Goal: Task Accomplishment & Management: Use online tool/utility

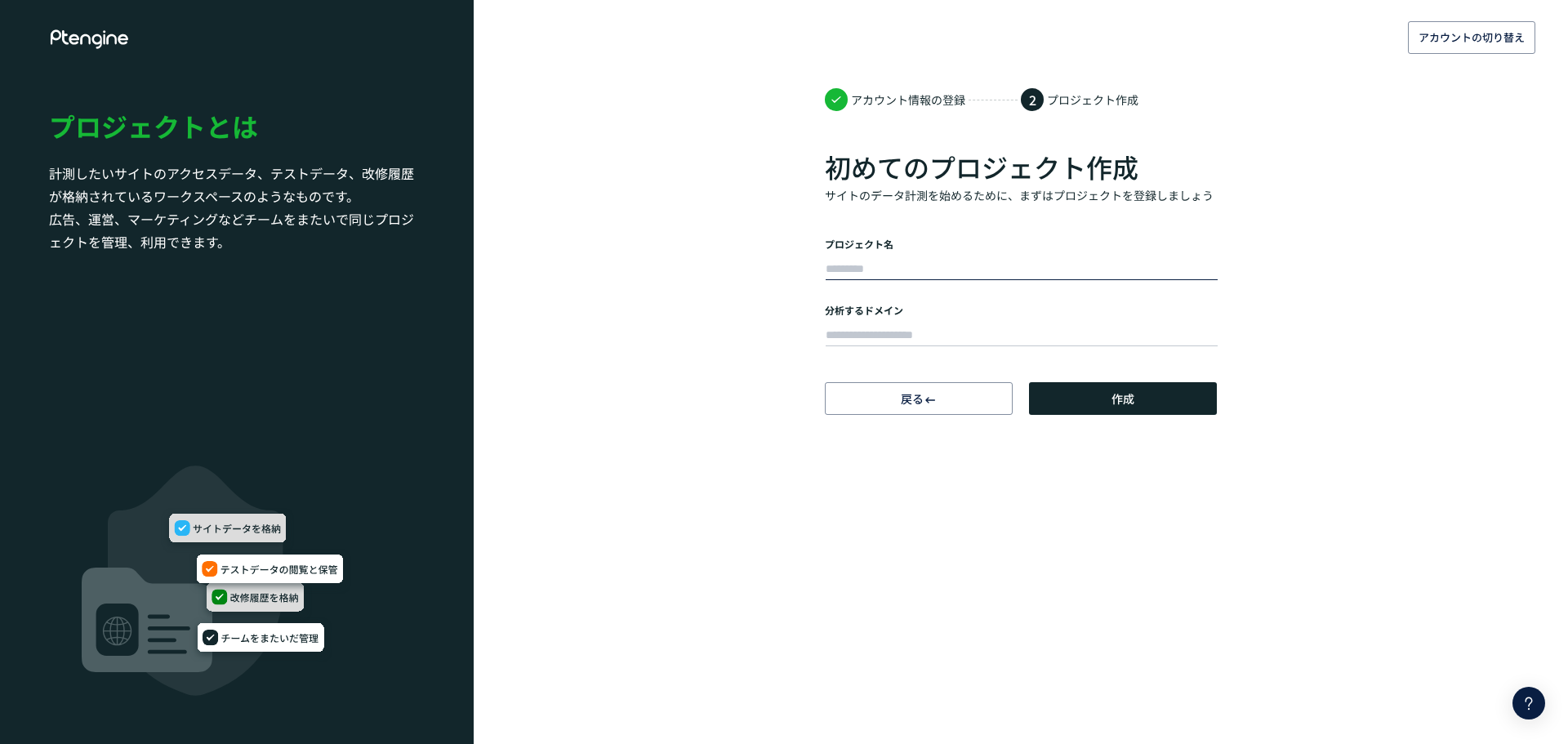
click at [873, 263] on input "text" at bounding box center [1022, 270] width 392 height 23
click at [853, 260] on input "text" at bounding box center [1022, 270] width 392 height 23
click at [740, 254] on div "アカウントの切り替え アカウント情報の登録 2 プロジェクト作成 初めてのプロジェクト作成 サイトのデータ計測を始めるために、まずはプロジェクトを登録しましょ…" at bounding box center [784, 207] width 1568 height 415
click at [861, 274] on input "text" at bounding box center [1022, 270] width 392 height 23
type input "*****"
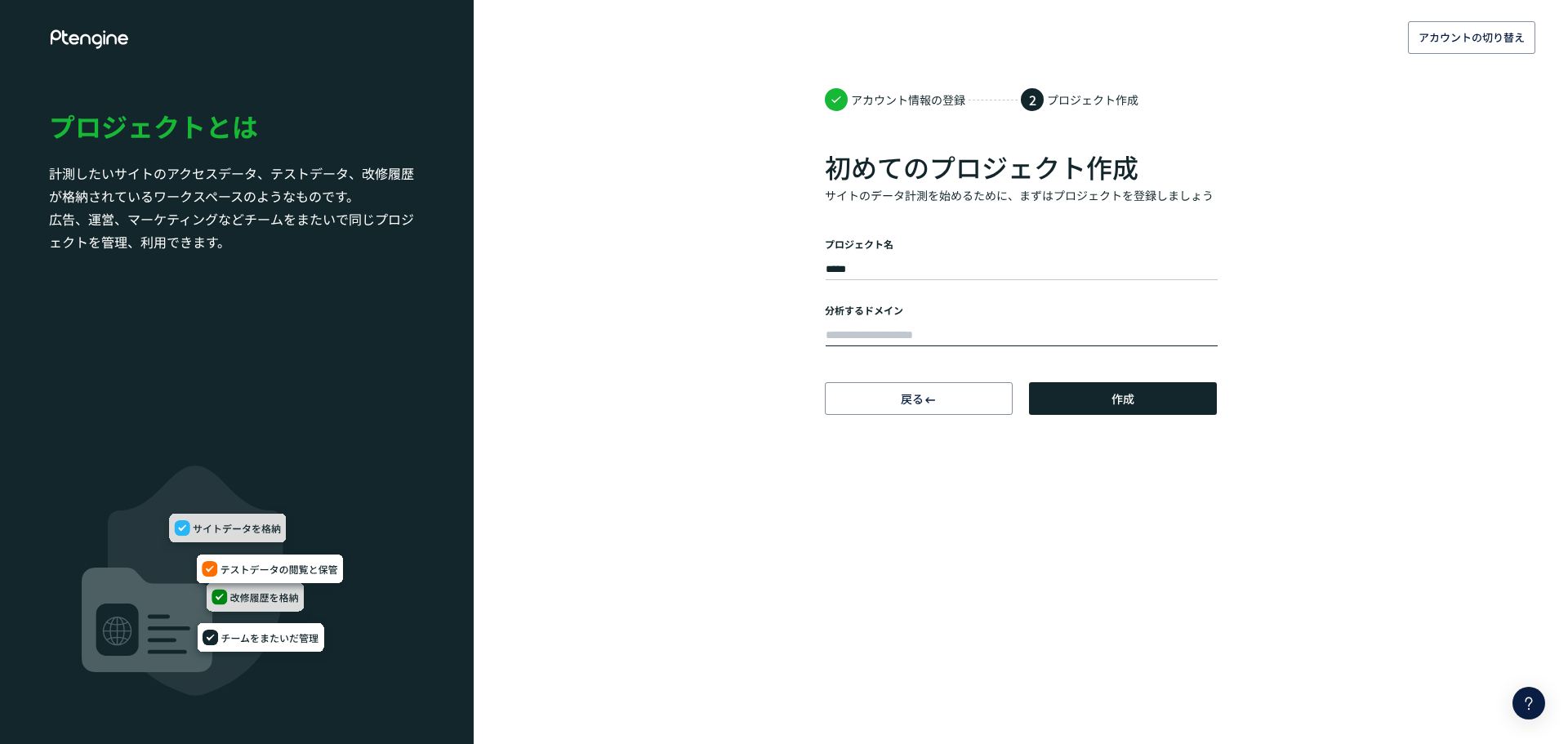
click at [850, 336] on input "text" at bounding box center [1022, 336] width 392 height 23
paste input "**********"
type input "**********"
click at [1134, 406] on span "作成" at bounding box center [1123, 398] width 23 height 33
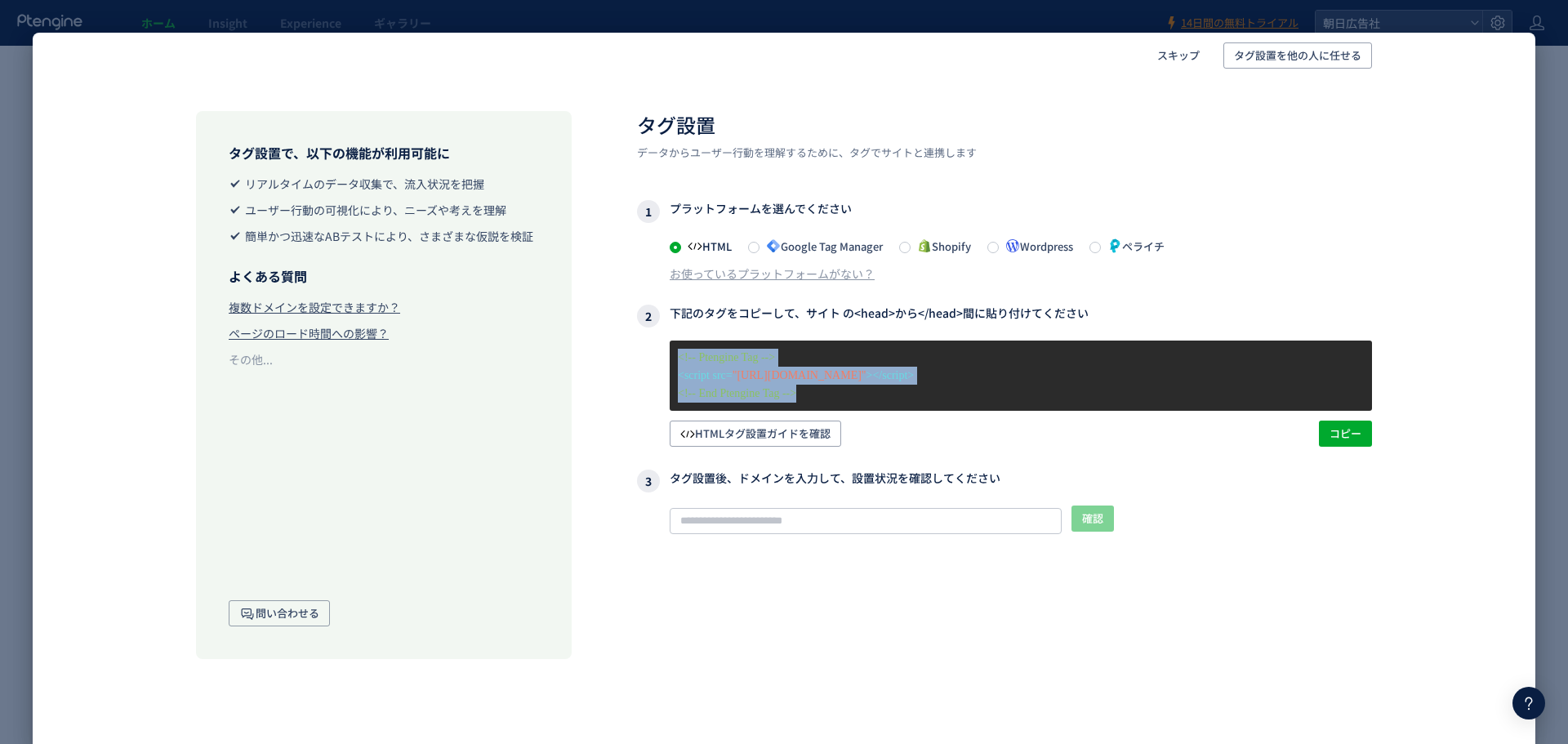
drag, startPoint x: 841, startPoint y: 401, endPoint x: 653, endPoint y: 353, distance: 194.0
click at [653, 353] on div "<!-- Ptengine Tag --> <script src= "[URL][DOMAIN_NAME]" ></script> <!-- End Pte…" at bounding box center [1004, 394] width 736 height 107
click at [613, 394] on div "タグ設置で、以下の機能が利用可能に リアルタイムのデータ収集で、流入状況を把握 ユーザー行動の可視化により、ニーズや考えを理解 簡単かつ迅速なABテストにより…" at bounding box center [784, 370] width 1339 height 582
click at [1178, 59] on span "スキップ" at bounding box center [1178, 55] width 42 height 26
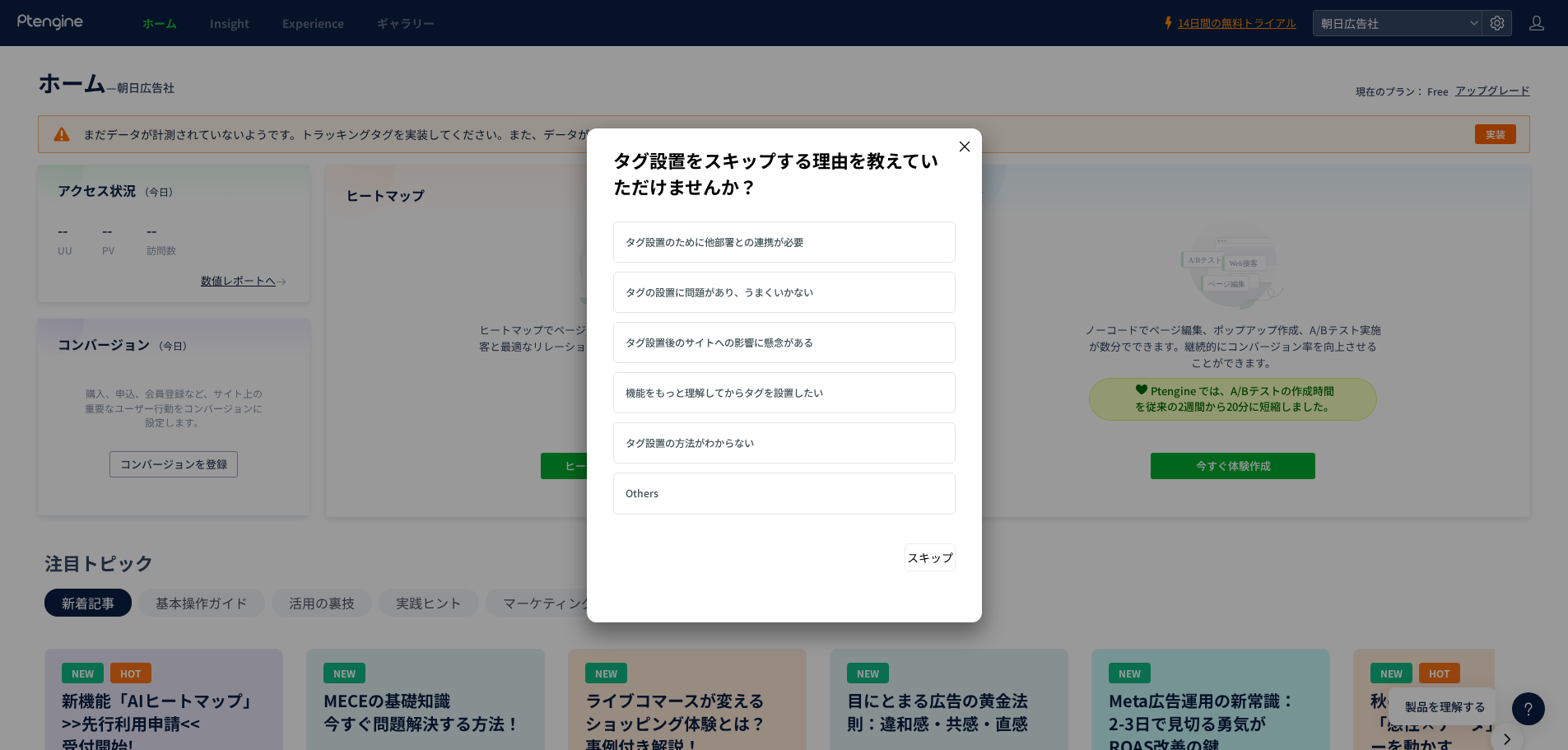
click at [938, 552] on button "スキップ" at bounding box center [930, 556] width 51 height 28
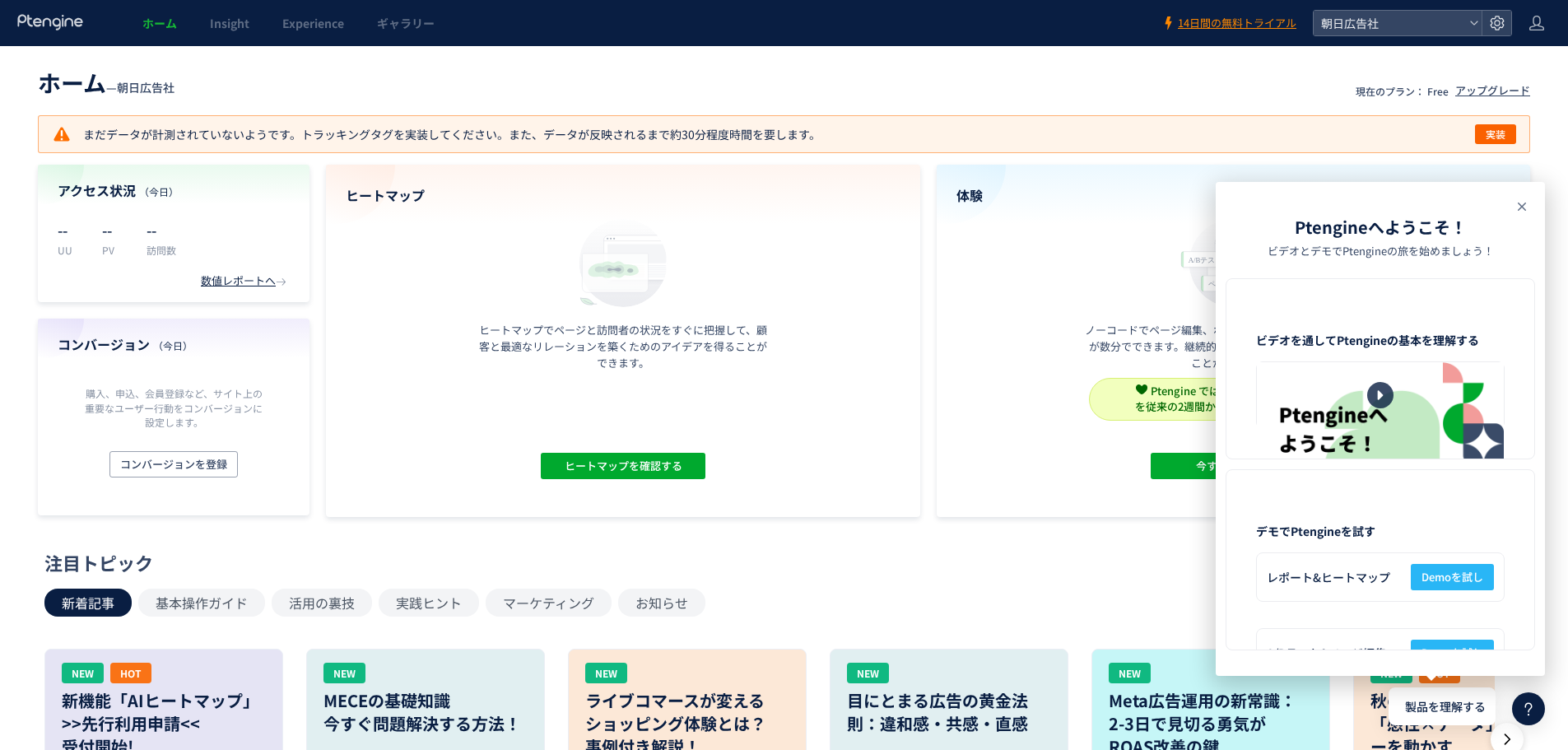
click at [1522, 201] on icon at bounding box center [1523, 206] width 19 height 19
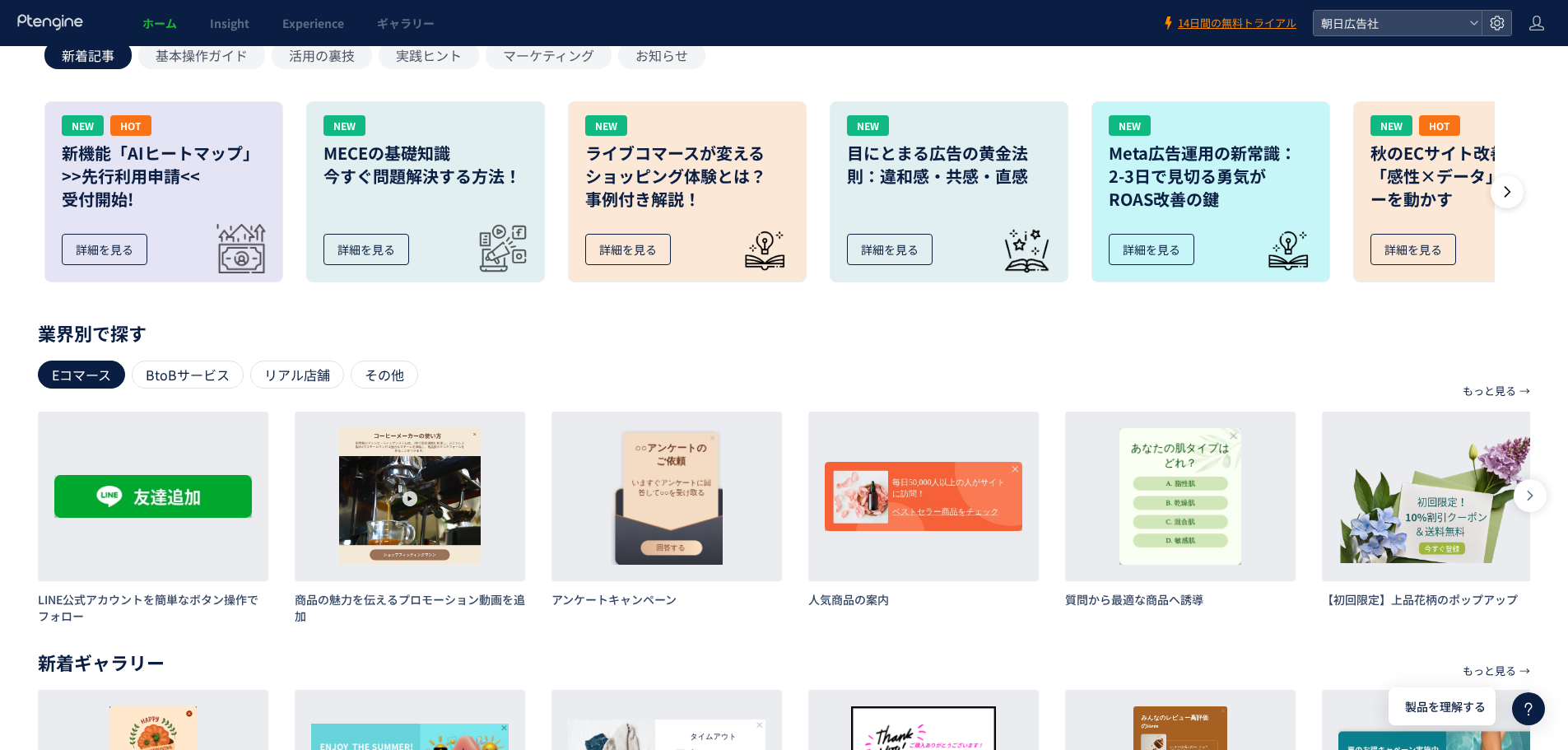
scroll to position [576, 0]
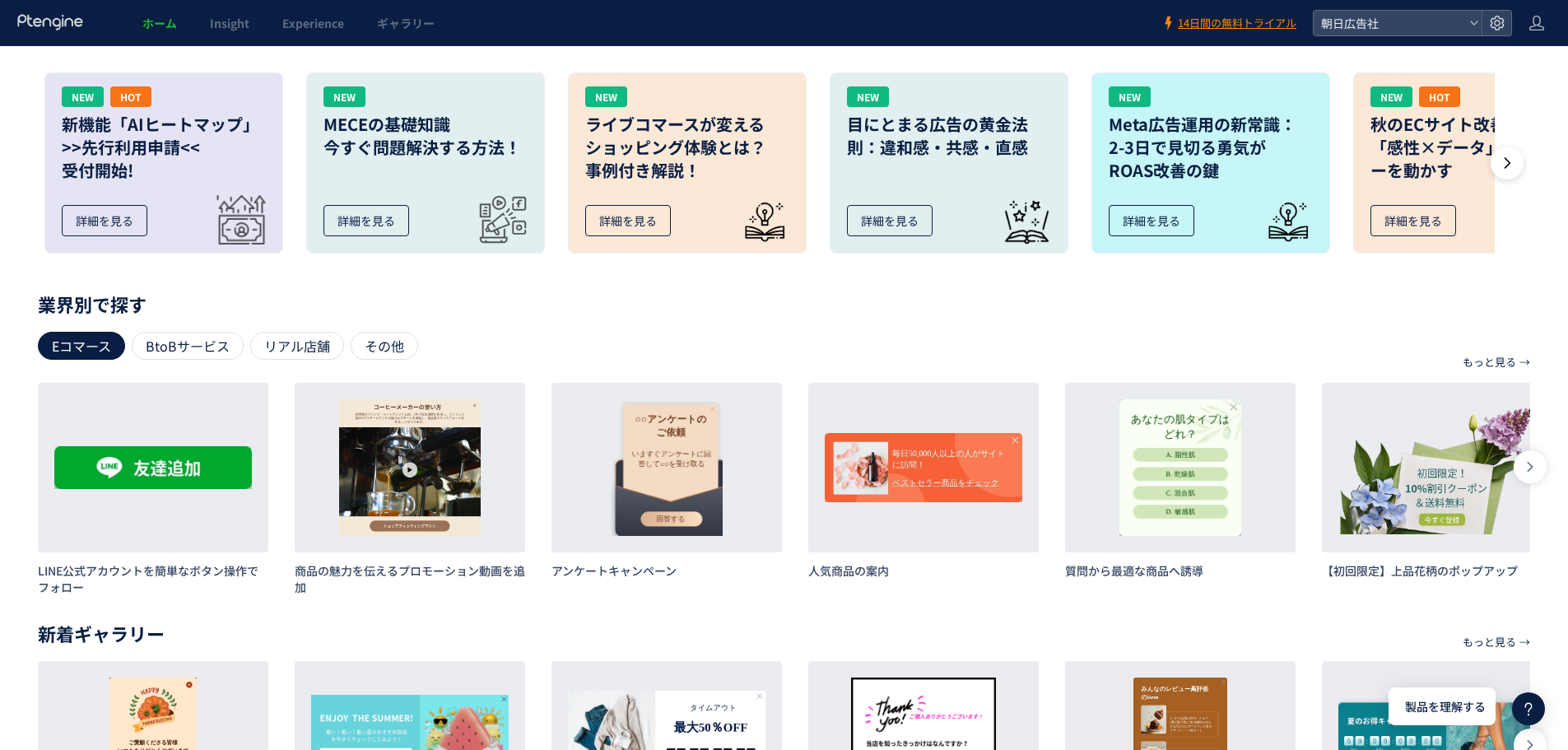
click at [85, 347] on div "Eコマース" at bounding box center [81, 345] width 87 height 28
click at [1531, 460] on icon at bounding box center [1530, 466] width 14 height 14
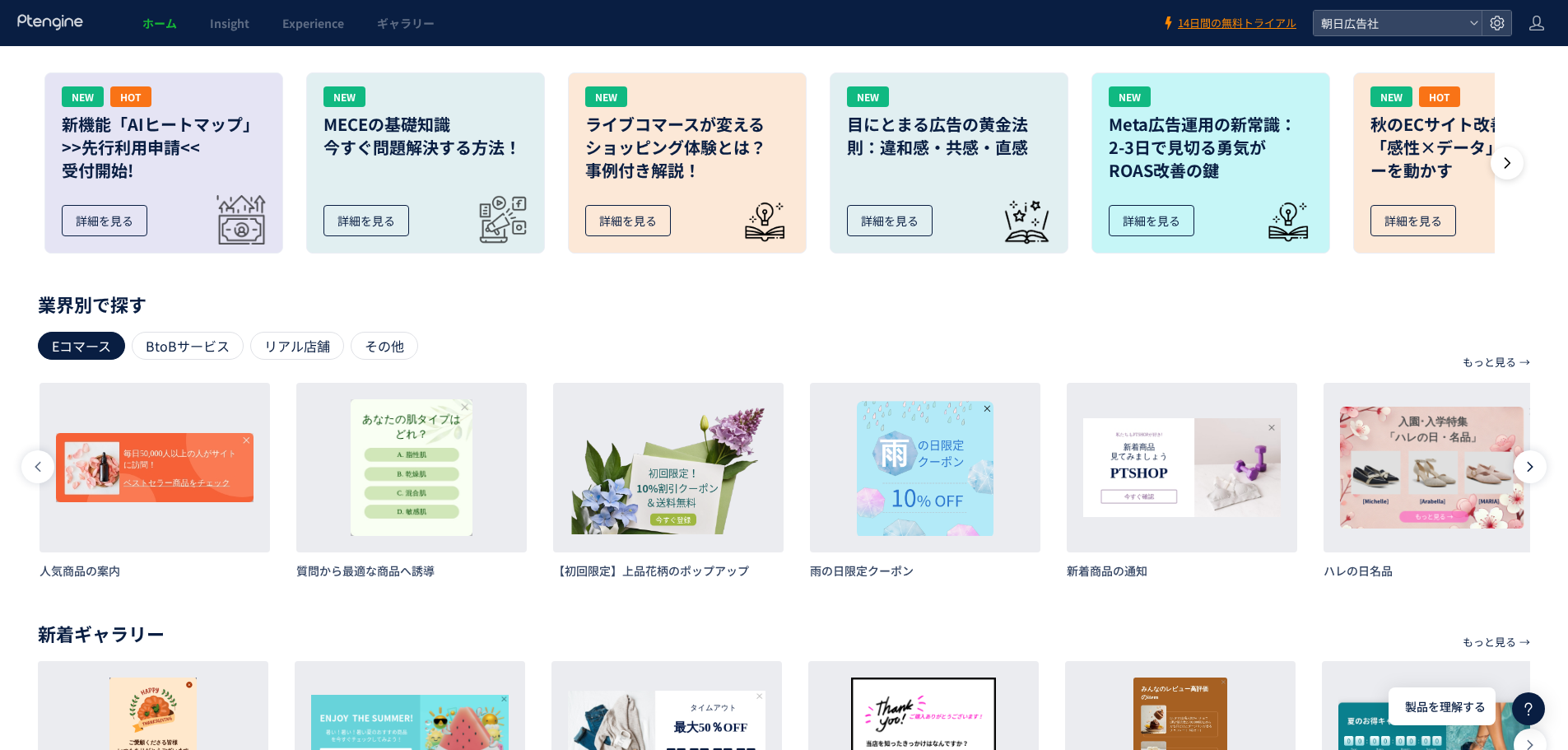
scroll to position [0, 770]
click at [1531, 460] on icon at bounding box center [1530, 466] width 14 height 14
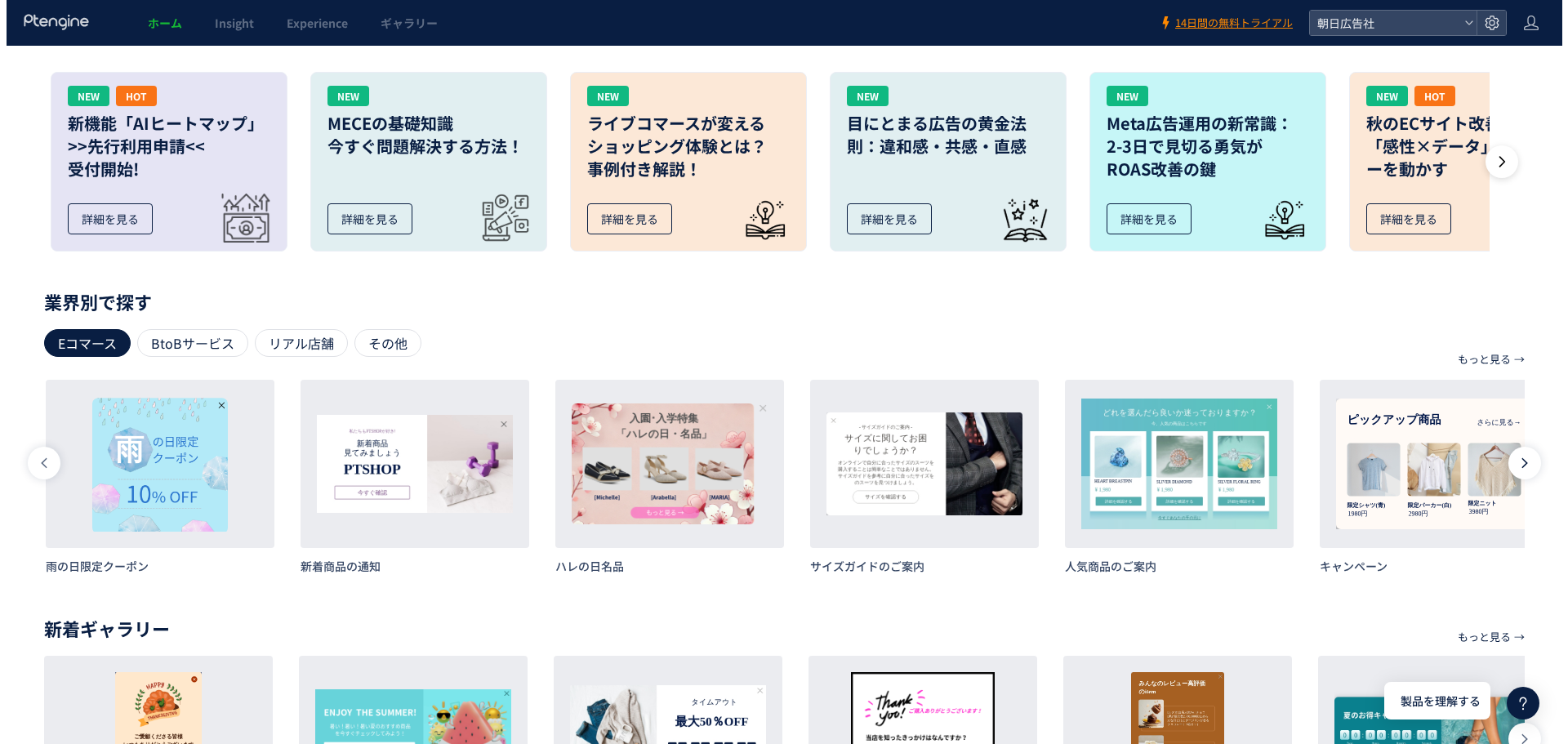
scroll to position [0, 1529]
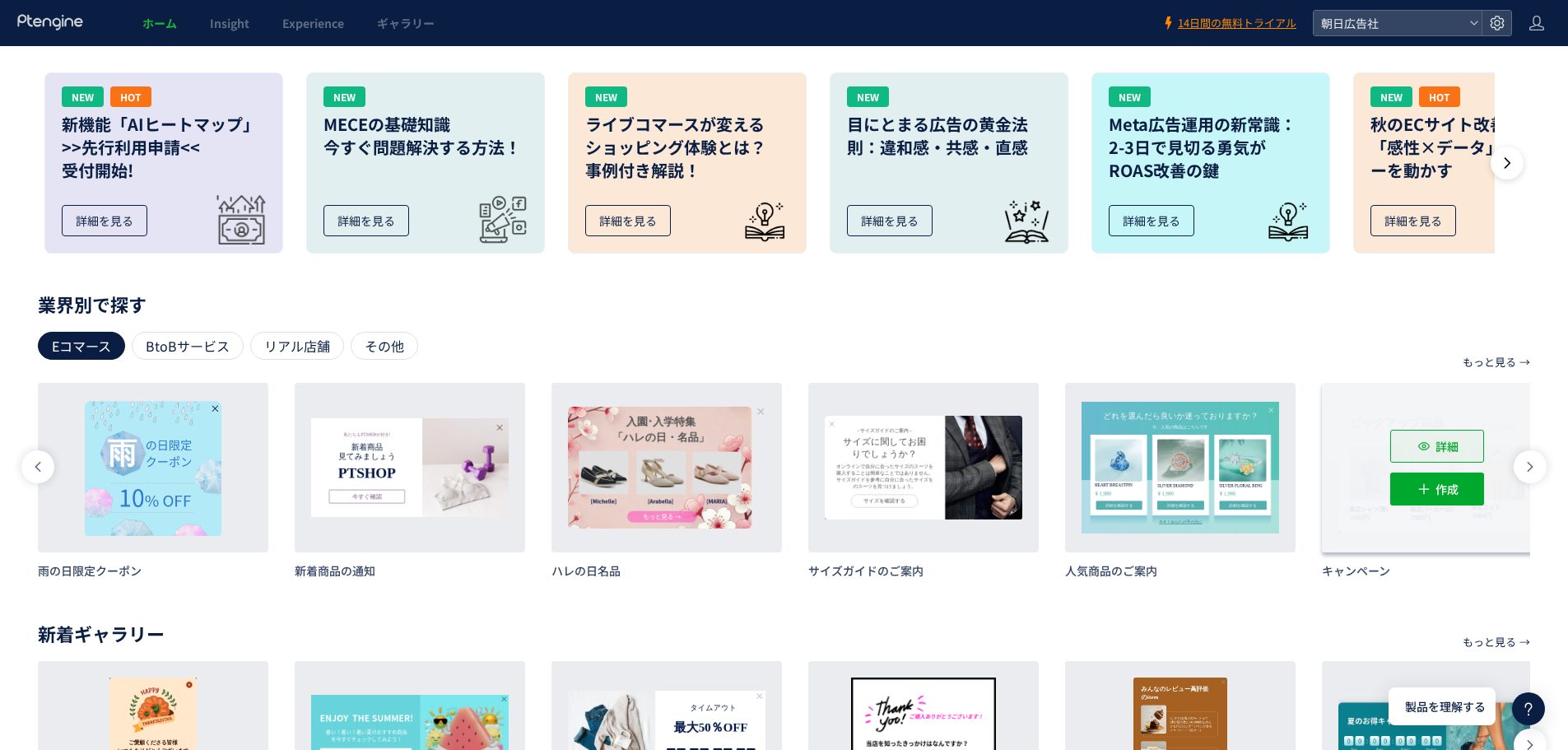
click at [1394, 441] on button "詳細" at bounding box center [1437, 446] width 94 height 33
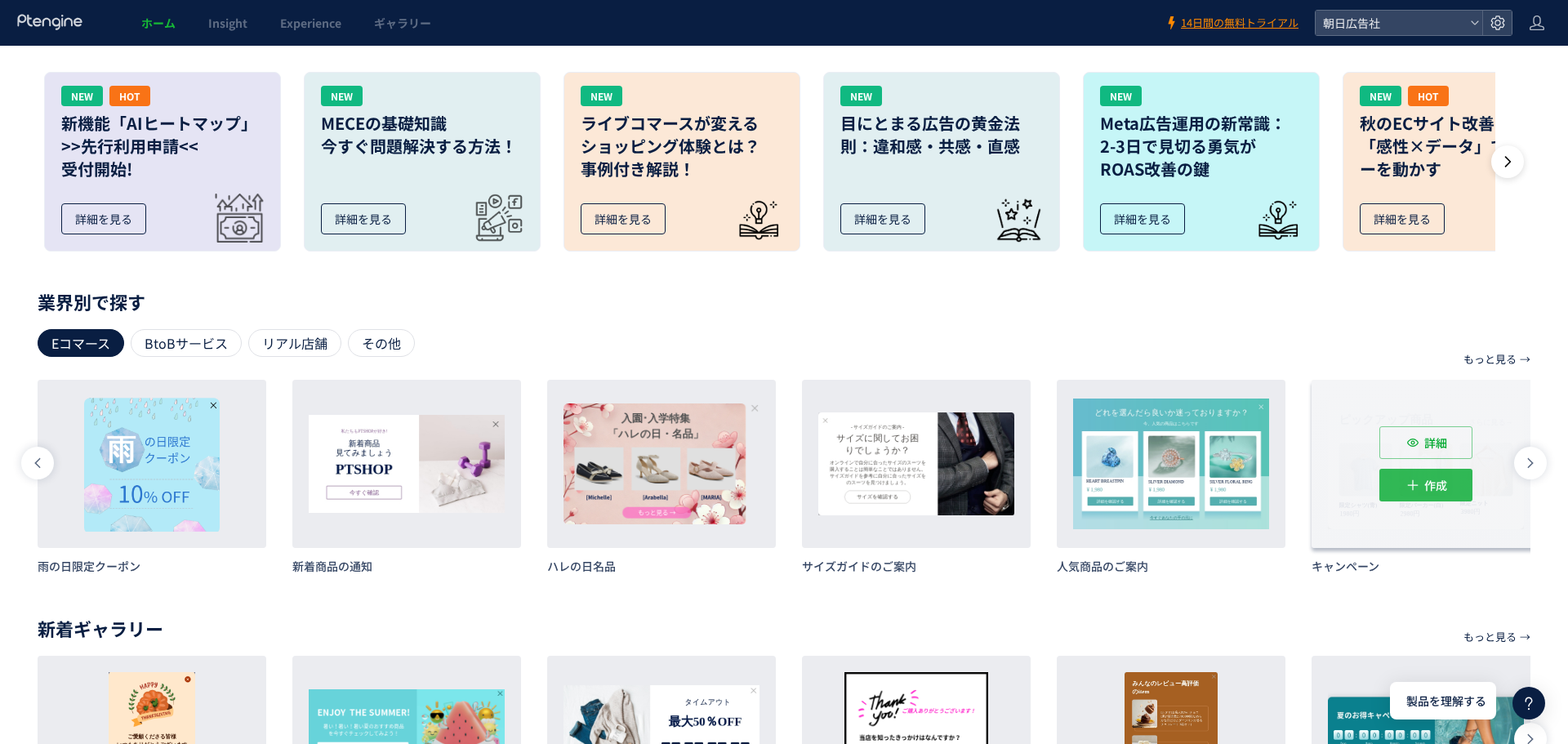
click at [1430, 489] on span "作成" at bounding box center [1435, 485] width 23 height 33
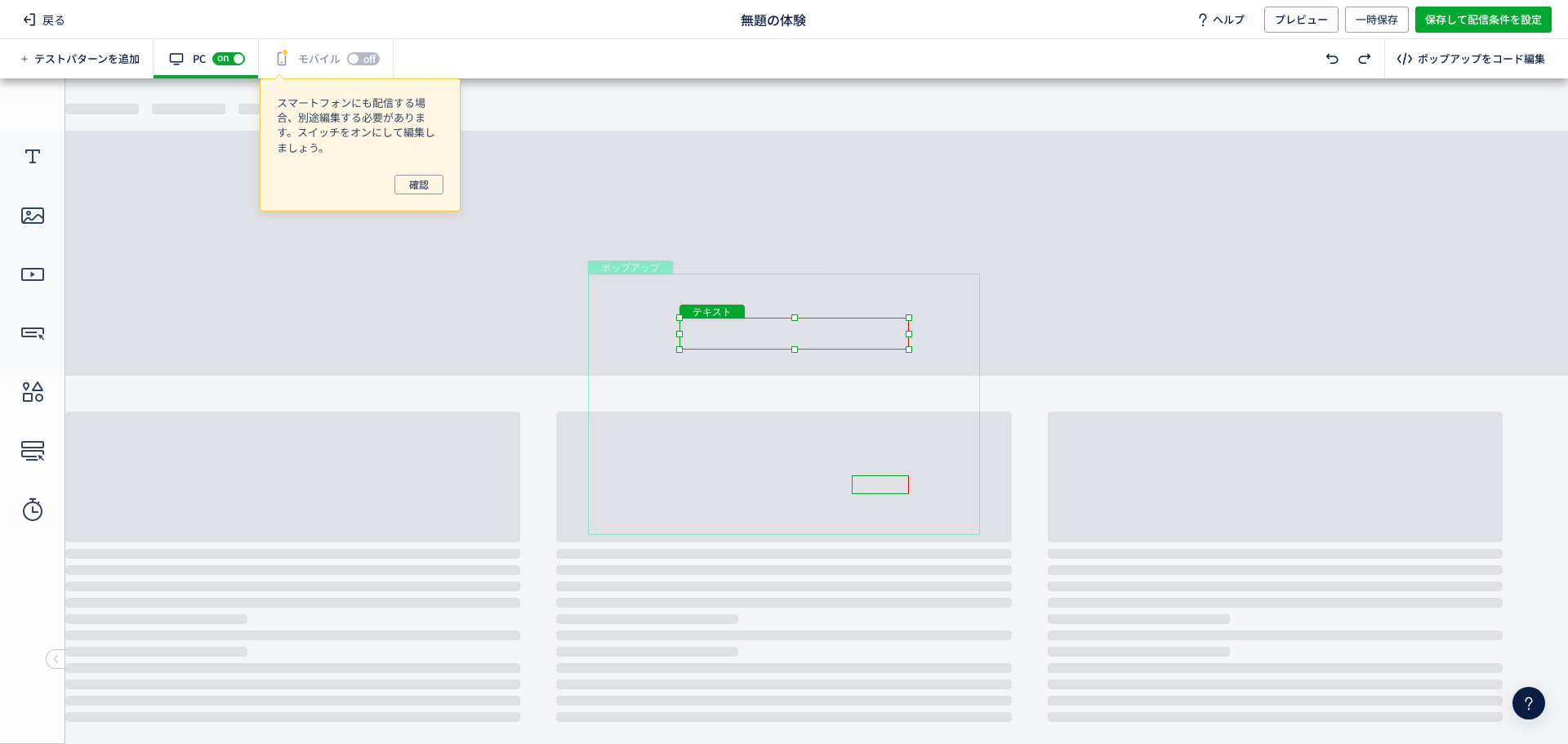
drag, startPoint x: 748, startPoint y: 324, endPoint x: 823, endPoint y: 335, distance: 75.8
click at [823, 335] on div "テキスト" at bounding box center [794, 333] width 229 height 32
drag, startPoint x: 795, startPoint y: 337, endPoint x: 733, endPoint y: 322, distance: 63.8
click at [728, 318] on div "テキスト" at bounding box center [735, 315] width 229 height 32
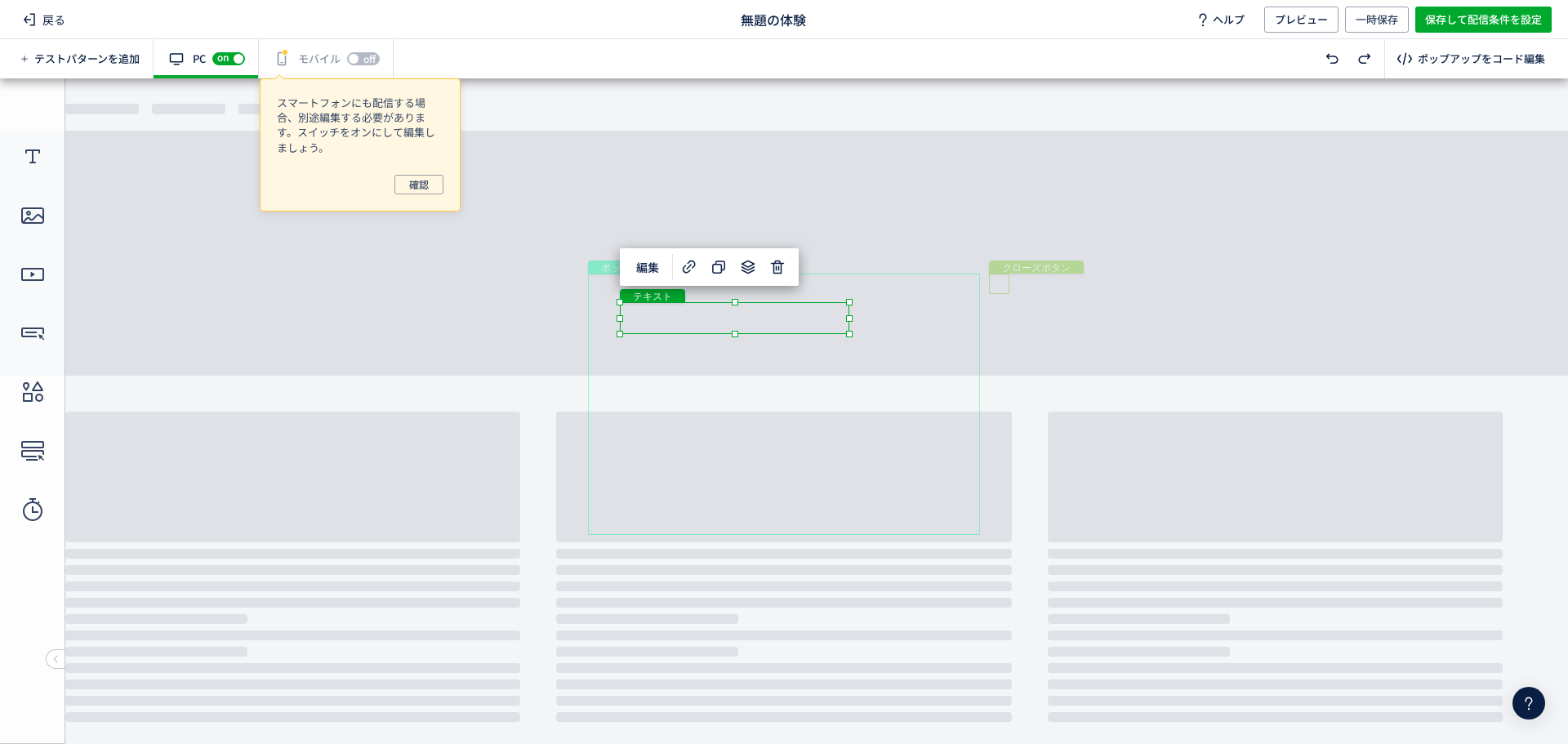
click at [995, 281] on div "クローズボタン" at bounding box center [999, 283] width 20 height 20
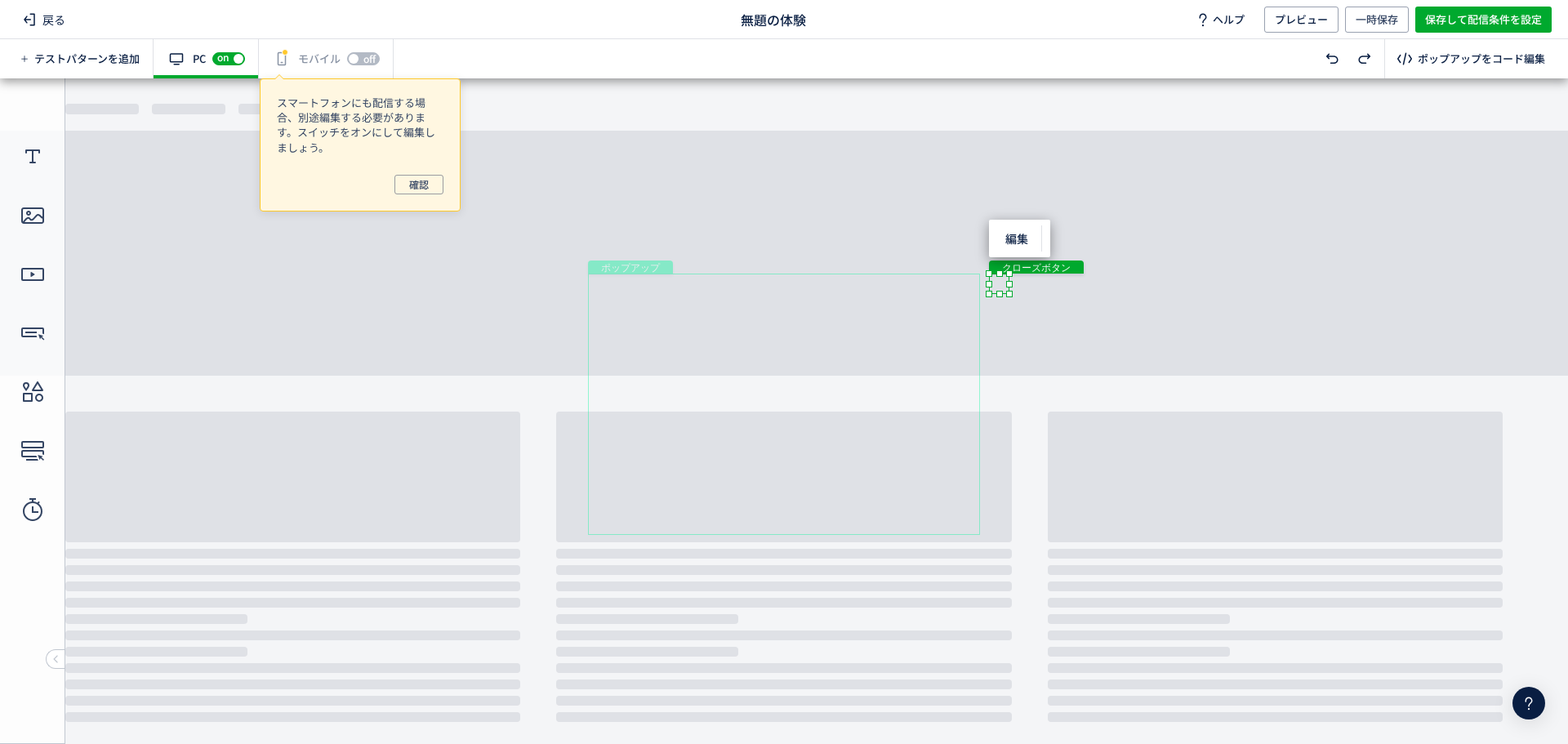
click at [848, 260] on body "undefined ポップアップ undefined ポップアップ クローズボタン テキスト 画像 画像 画像 テキスト" at bounding box center [784, 405] width 1568 height 653
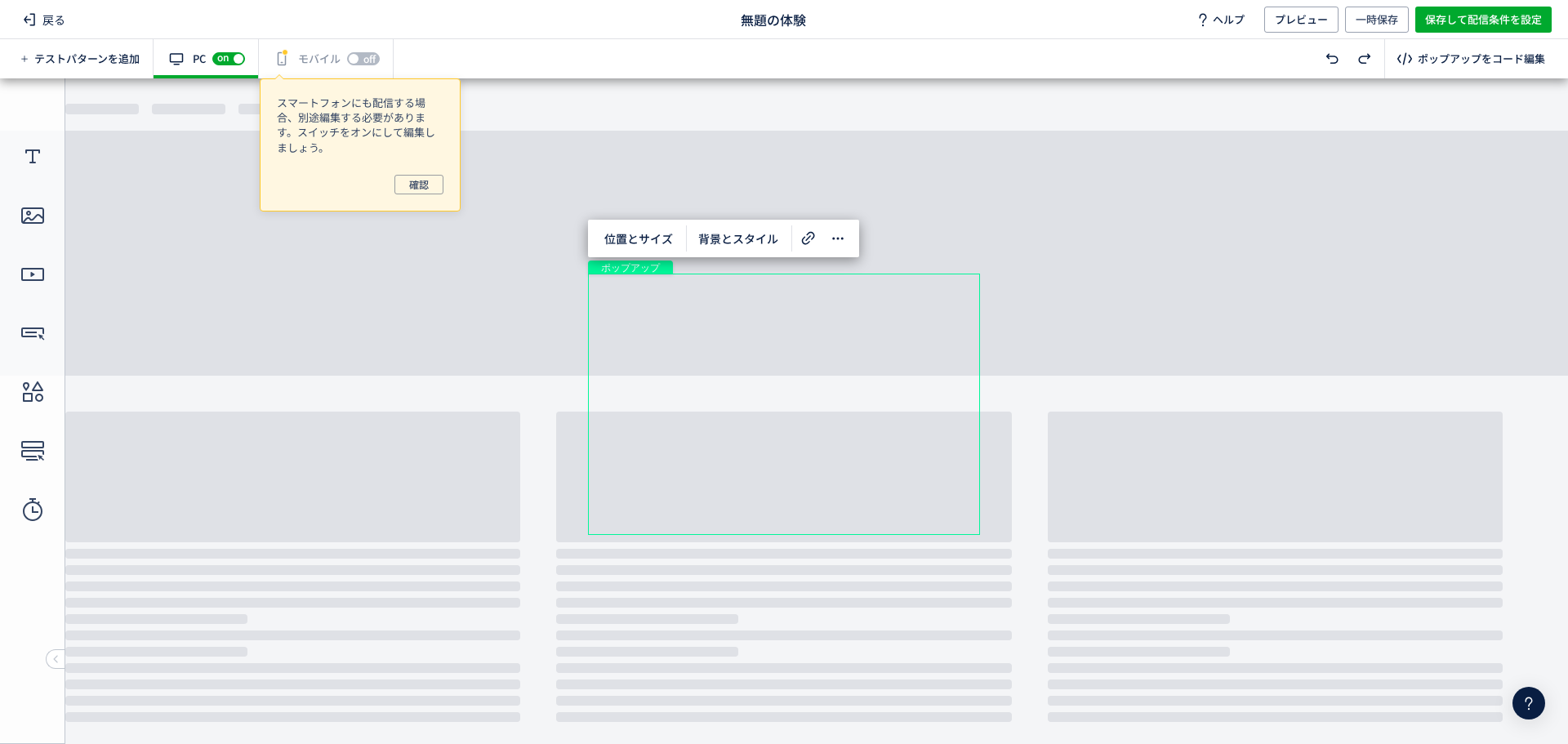
click at [641, 276] on div "ポップアップ" at bounding box center [784, 404] width 392 height 261
click at [1083, 251] on body "undefined ポップアップ undefined ポップアップ クローズボタン テキスト 画像 画像 画像 テキスト" at bounding box center [784, 405] width 1568 height 653
click at [432, 194] on button "確認" at bounding box center [419, 184] width 49 height 19
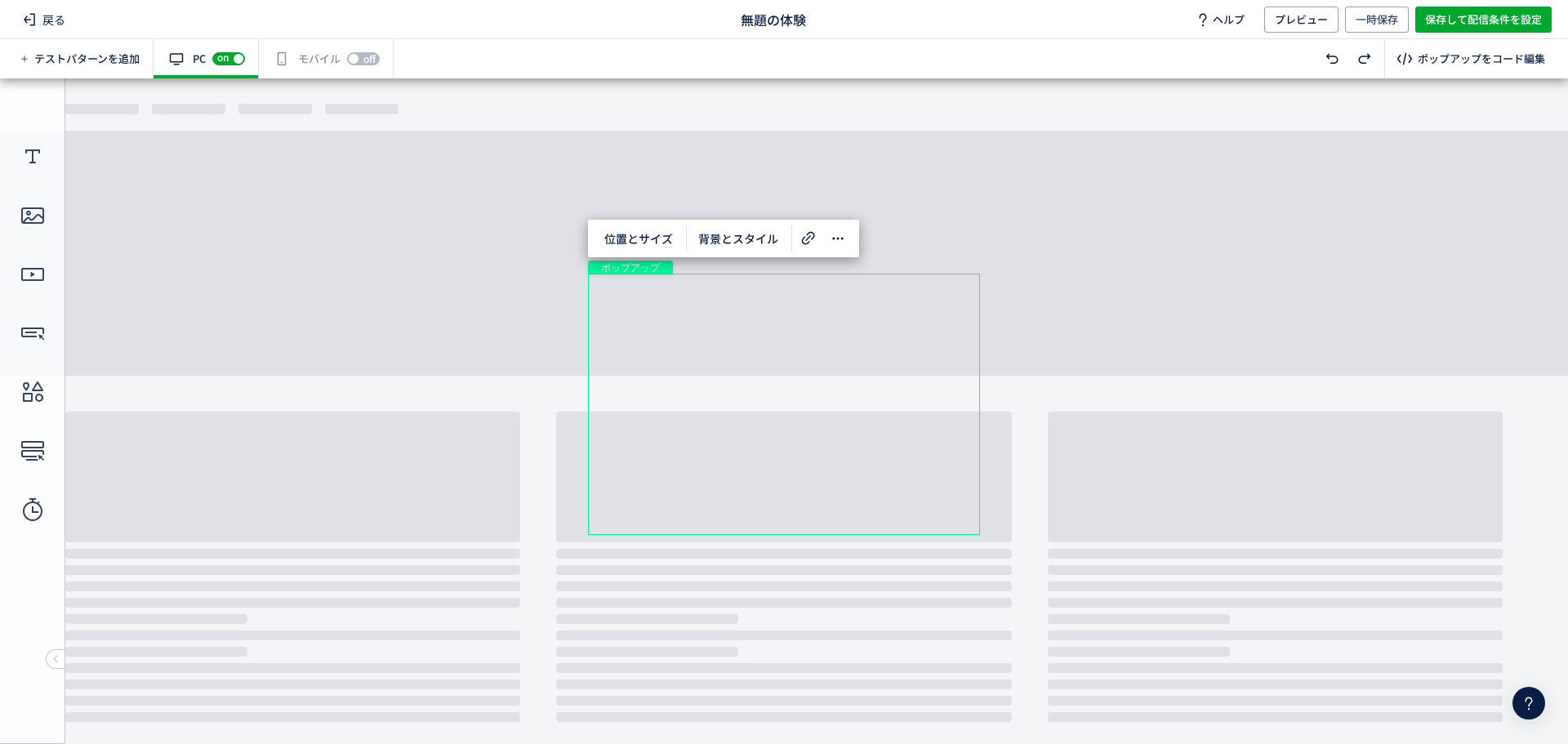
click at [308, 65] on div "有効な編集箇所が確認されません モバイル off on" at bounding box center [326, 59] width 134 height 39
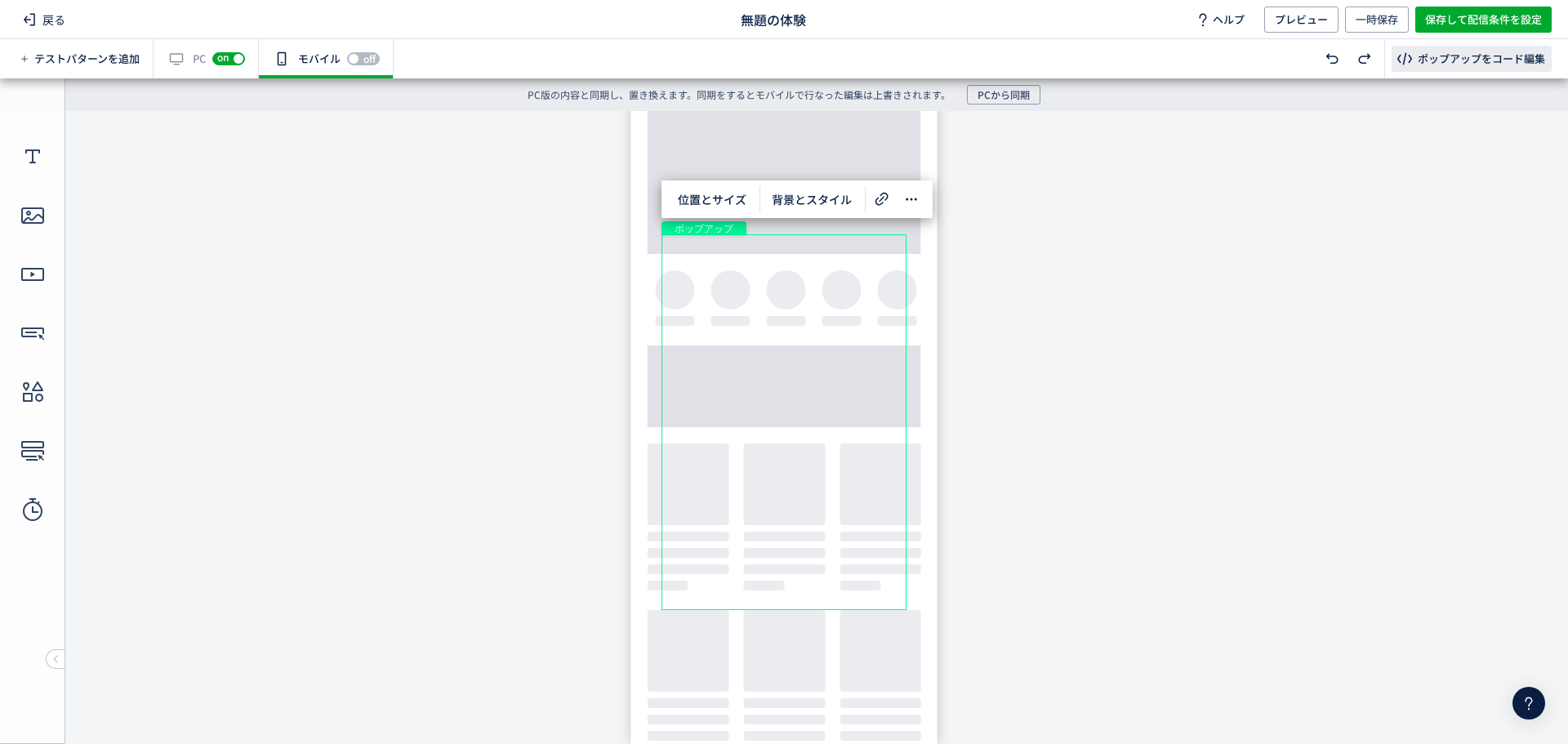
click at [1443, 59] on div "ポップアップをコード編集" at bounding box center [1482, 60] width 128 height 15
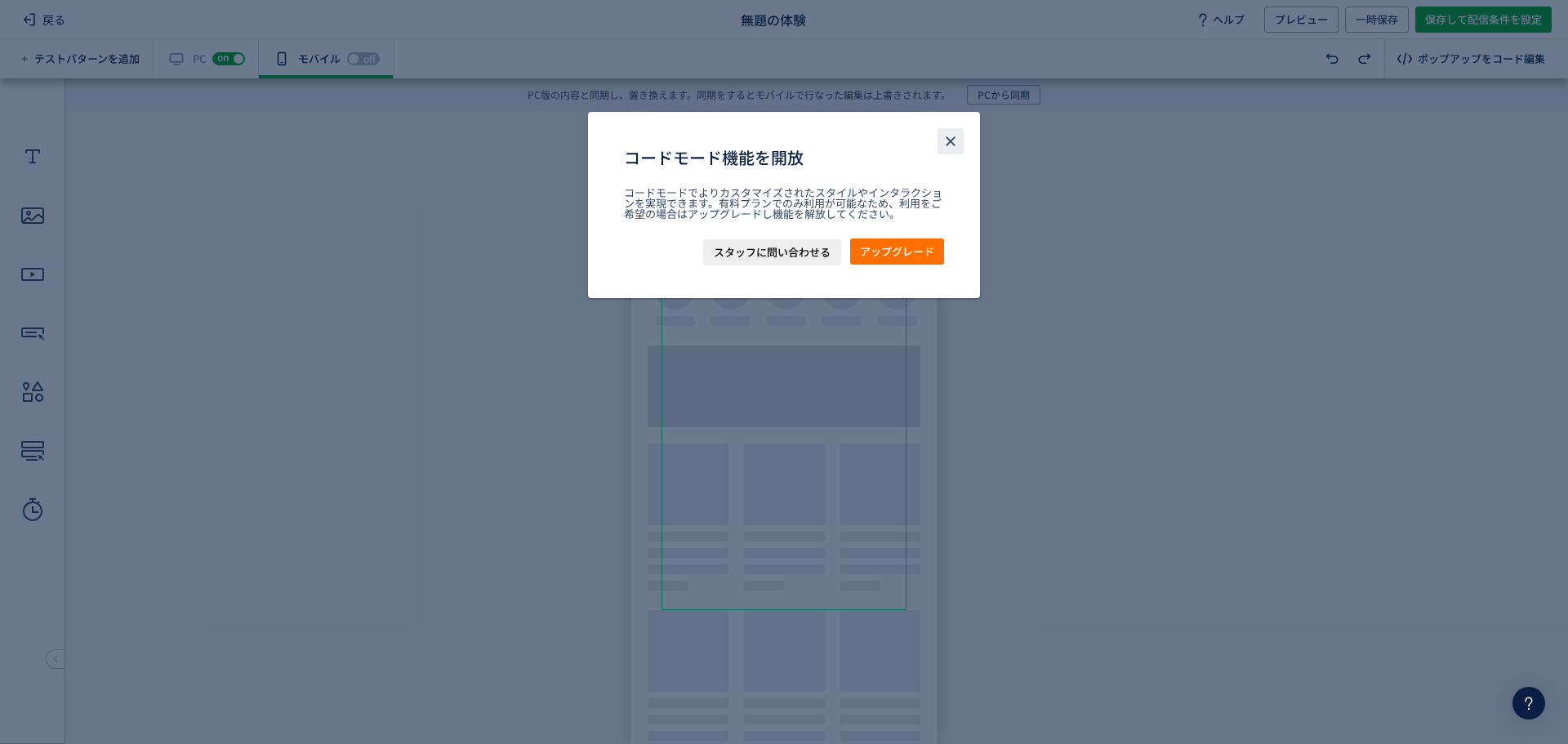
click at [943, 139] on button "close" at bounding box center [950, 141] width 26 height 26
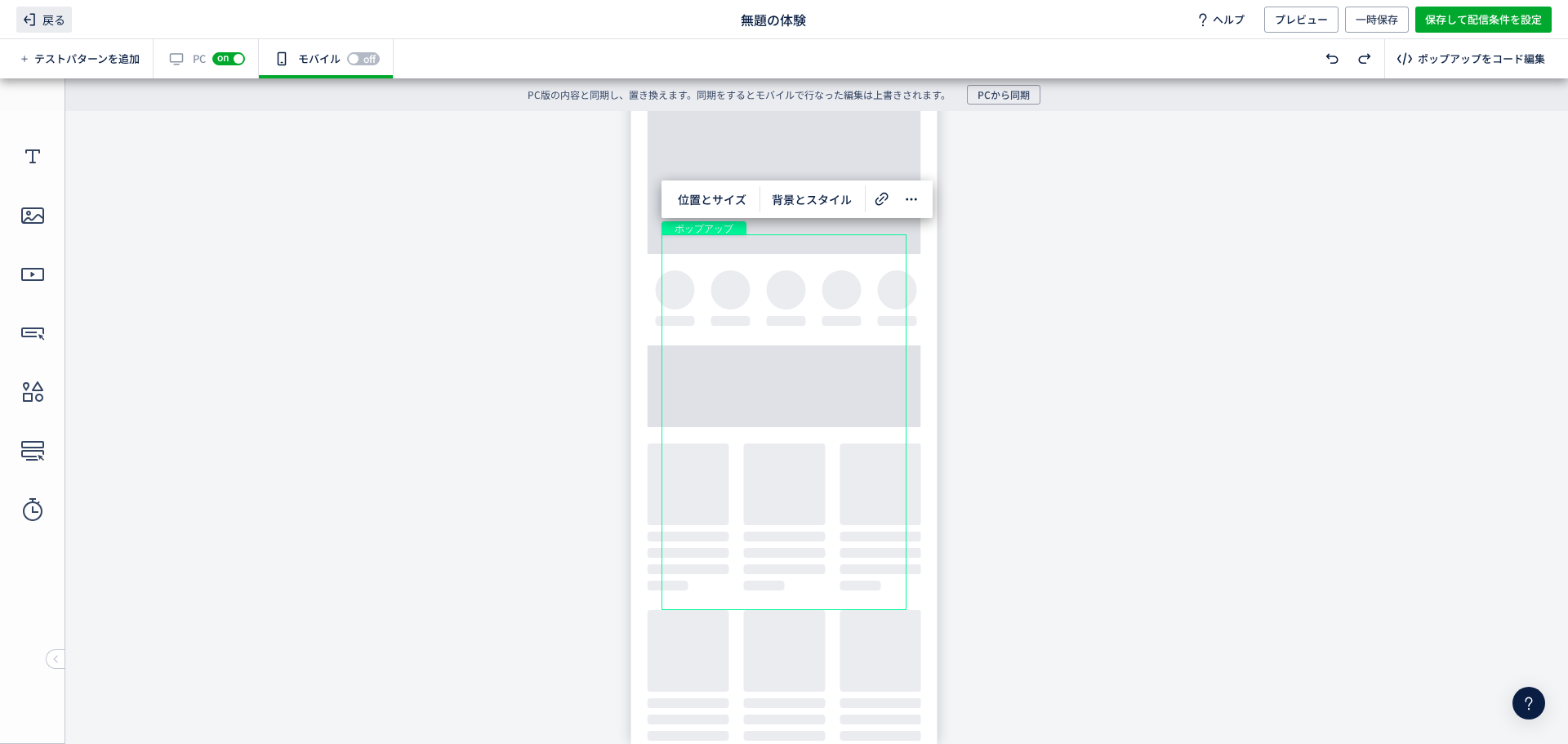
click at [42, 19] on span "戻る" at bounding box center [44, 19] width 56 height 26
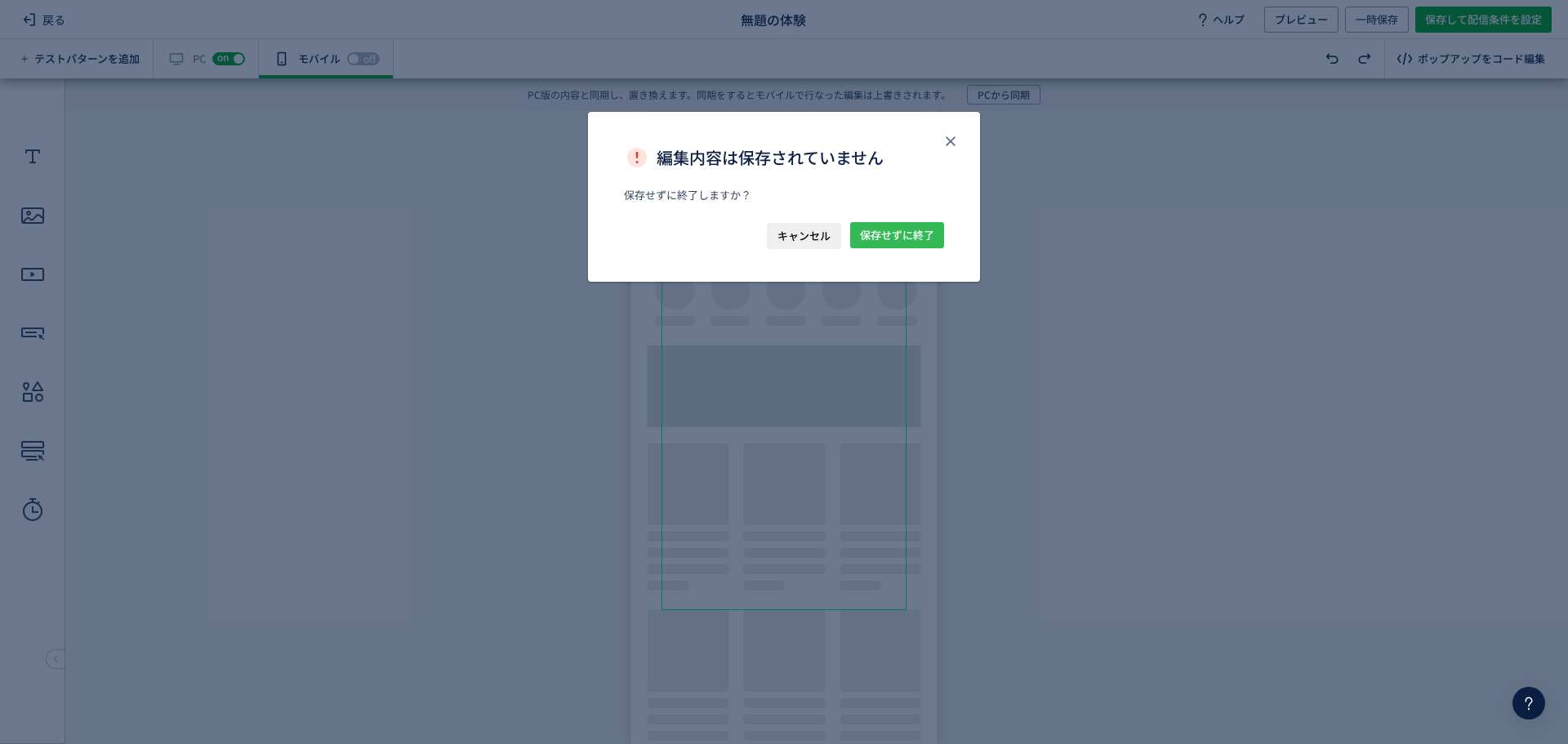
click at [873, 235] on span "保存せずに終了" at bounding box center [897, 234] width 74 height 26
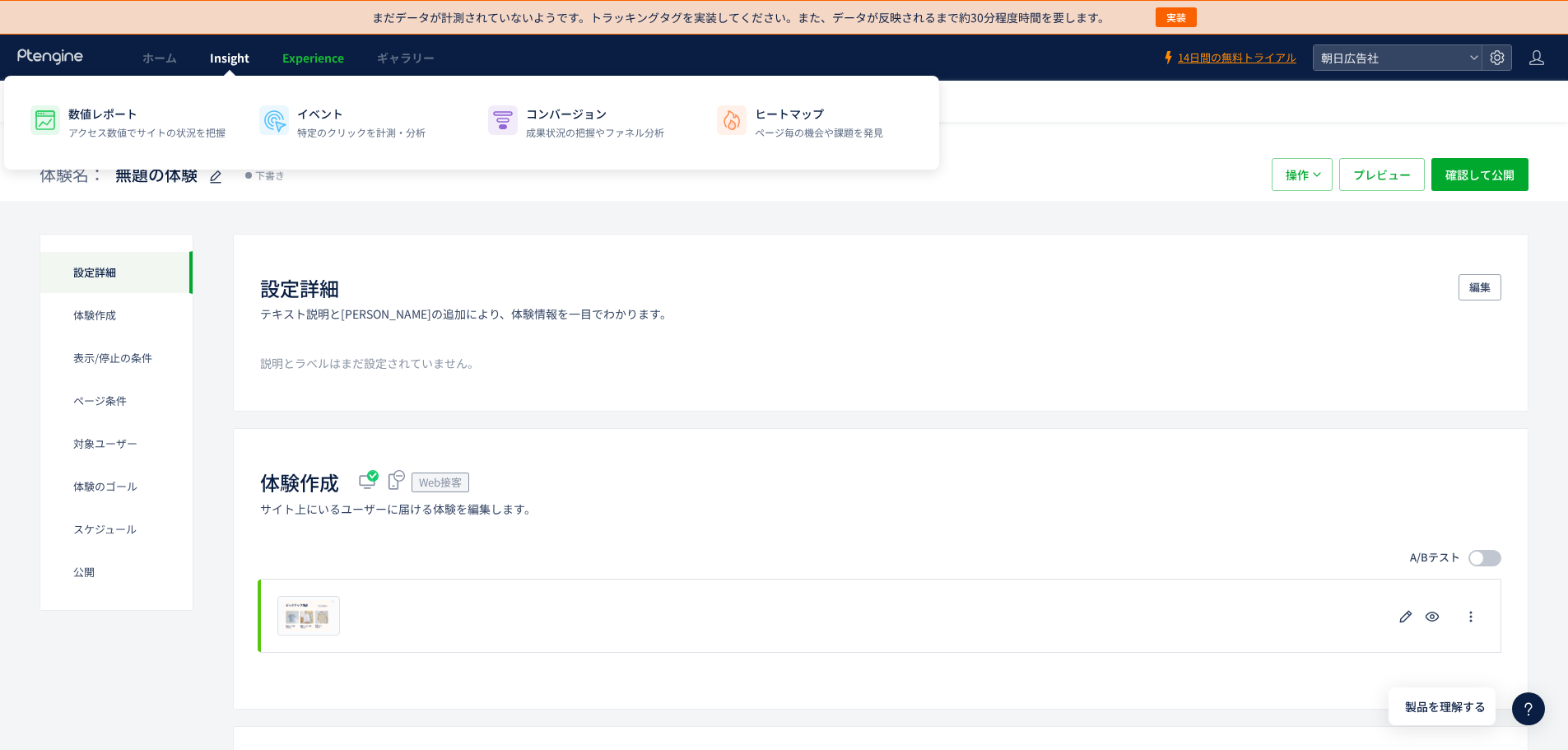
click at [201, 58] on link "Insight" at bounding box center [229, 58] width 73 height 46
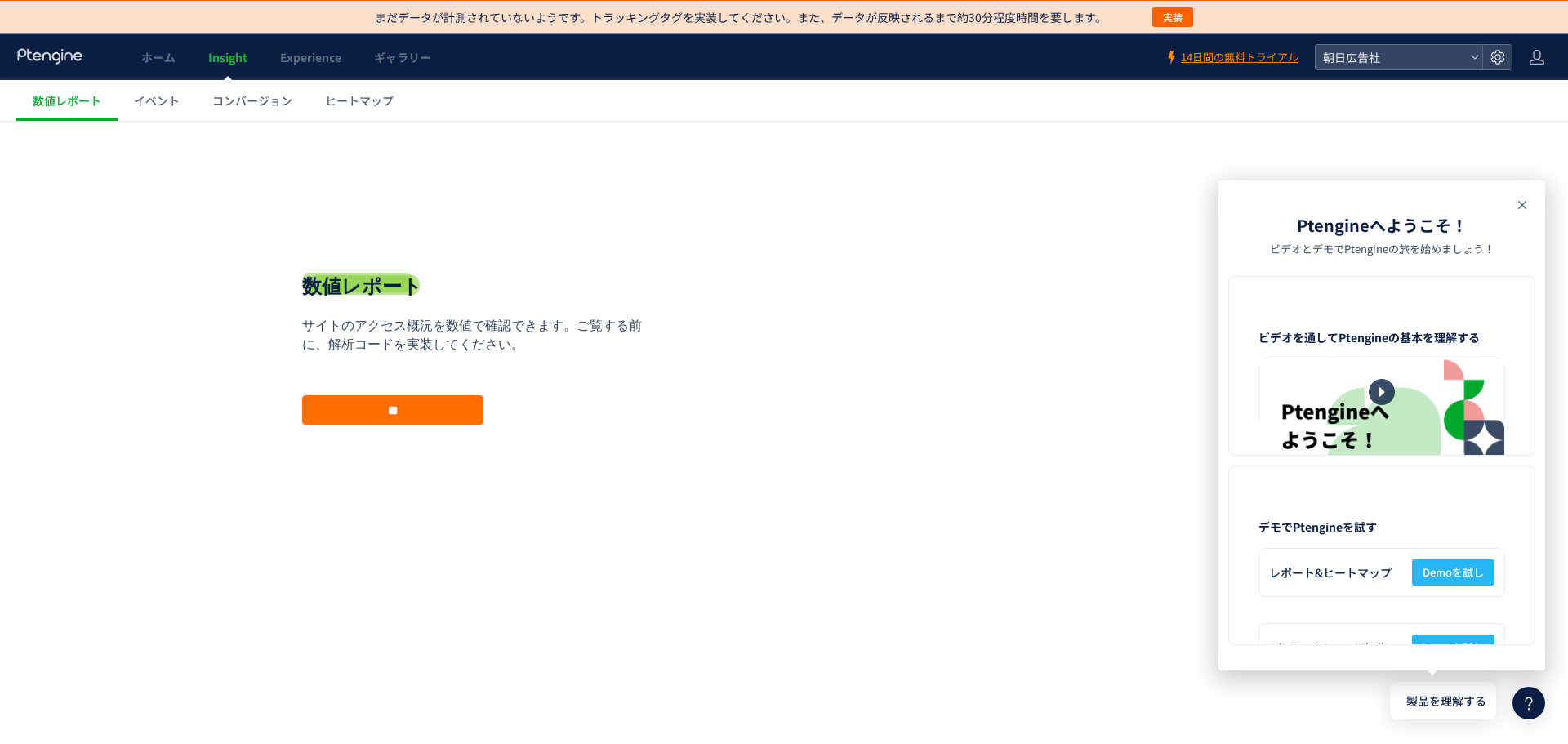
click at [1528, 205] on icon at bounding box center [1522, 204] width 19 height 19
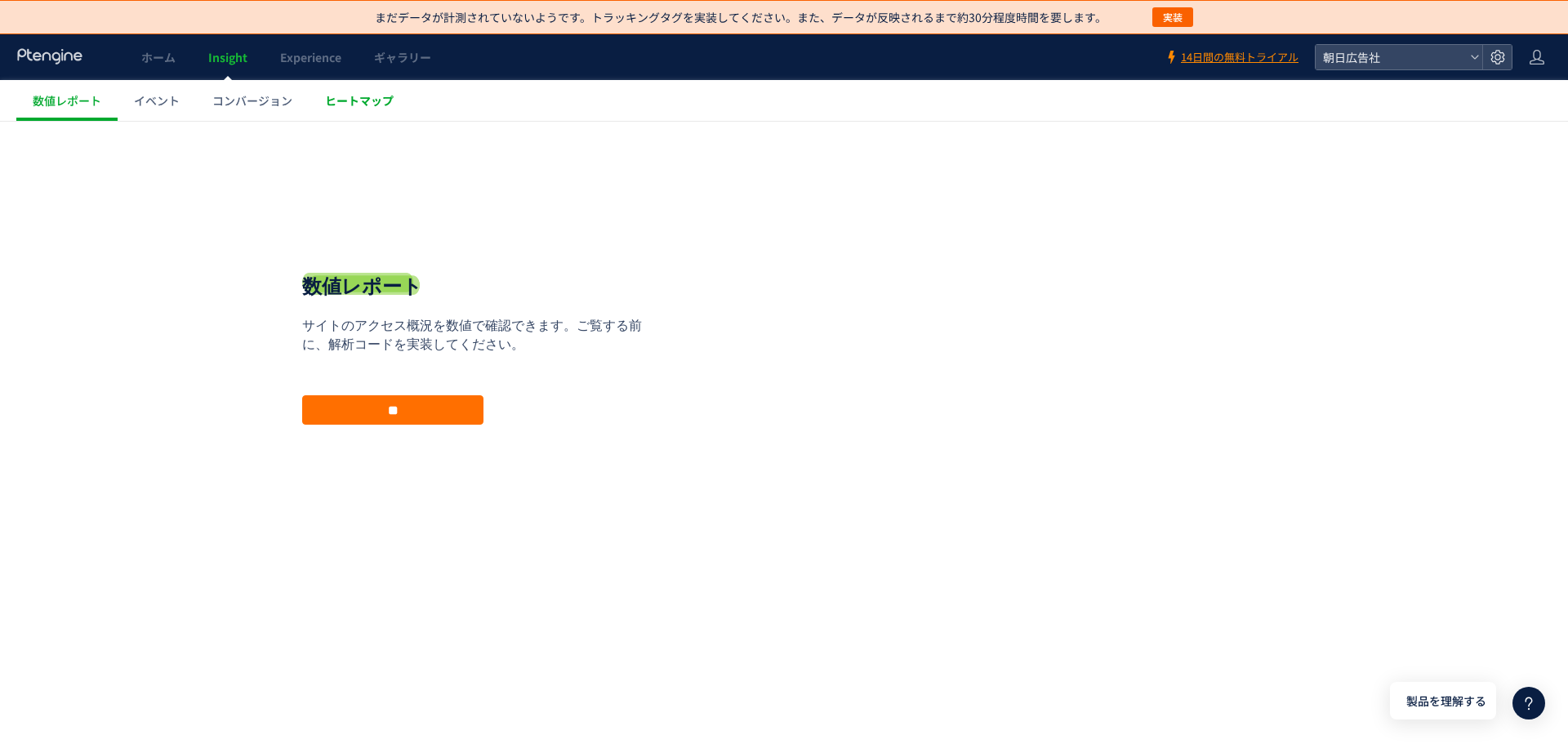
click at [339, 98] on span "ヒートマップ" at bounding box center [359, 100] width 68 height 16
click at [379, 60] on span "ギャラリー" at bounding box center [403, 57] width 58 height 16
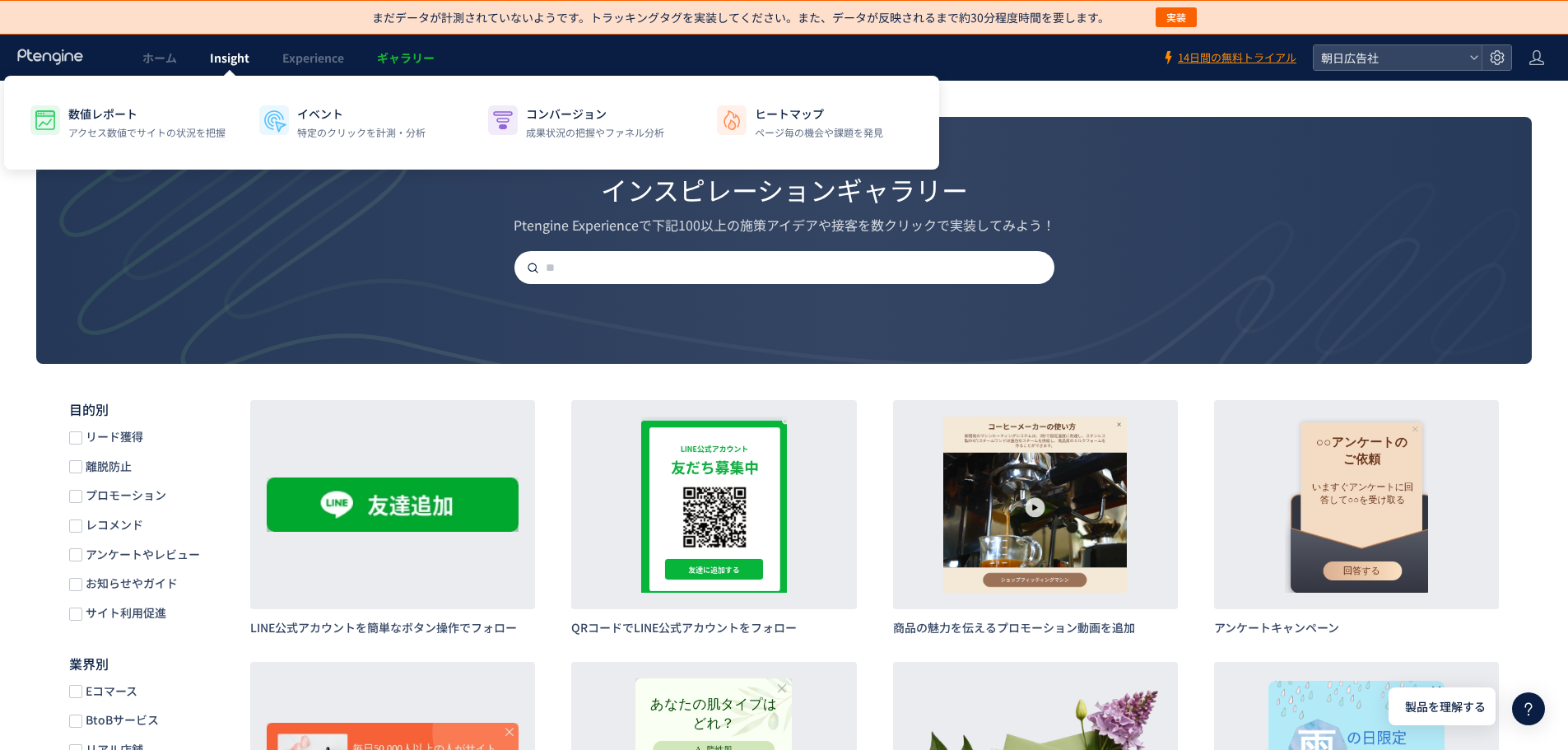
click at [224, 63] on span "Insight" at bounding box center [229, 57] width 40 height 16
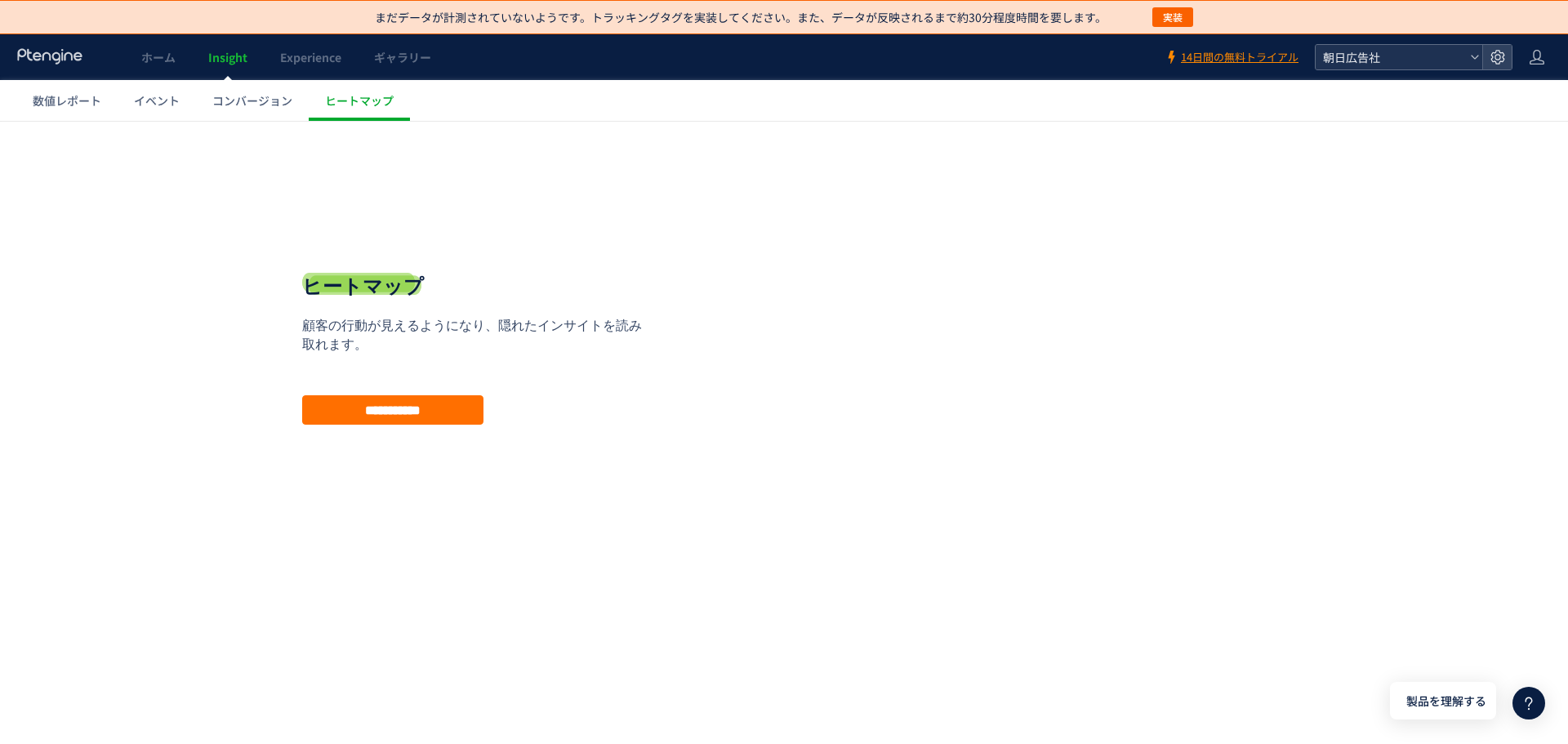
click at [1473, 49] on div "朝日広告社" at bounding box center [1399, 58] width 167 height 25
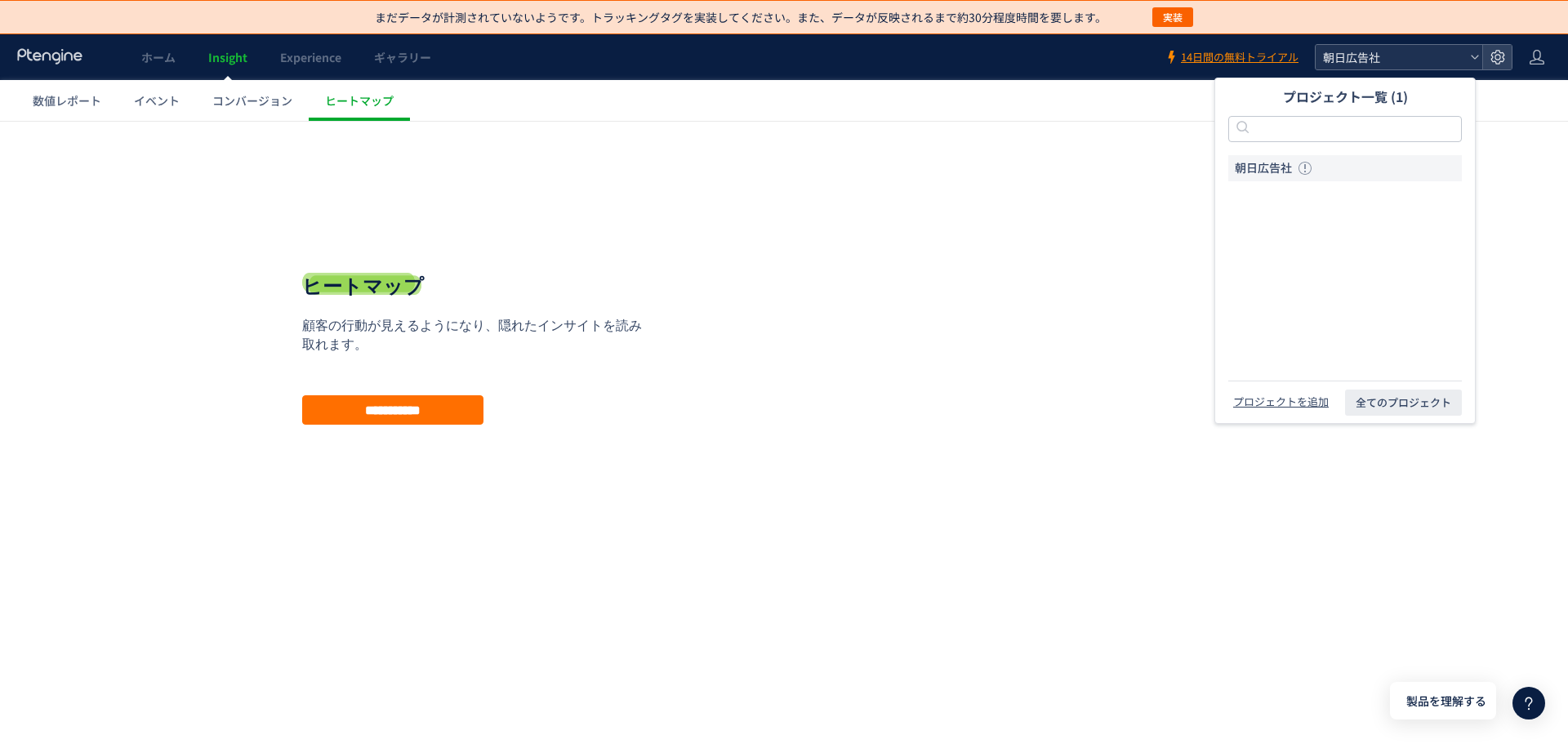
click at [1467, 52] on div "朝日広告社" at bounding box center [1399, 58] width 167 height 25
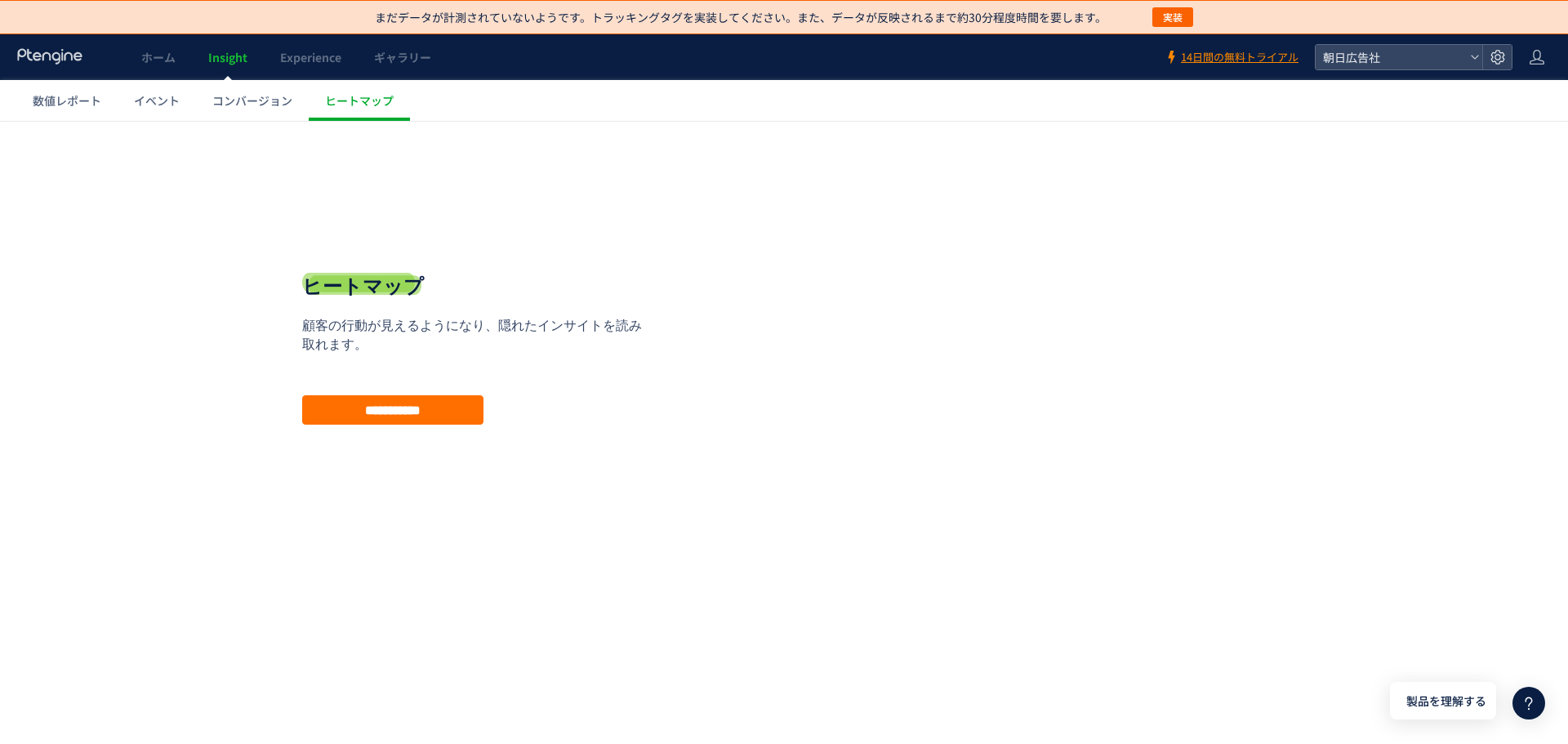
click at [1520, 185] on div "戻る デフォルト設定では本日のデータを表示しています。 カレンダーでご覧になりたい期間を指定することができます。 09/18 09/24 [DATE] [DA…" at bounding box center [784, 362] width 1568 height 482
